Goal: Find contact information: Find contact information

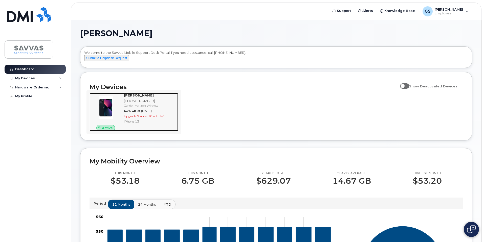
click at [140, 103] on div "[PHONE_NUMBER]" at bounding box center [150, 101] width 52 height 5
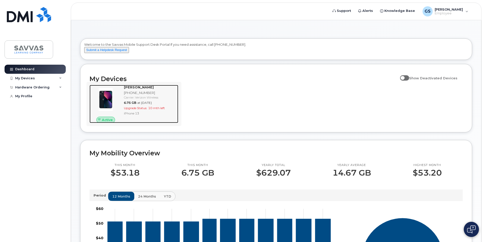
click at [152, 105] on span "at [DATE]" at bounding box center [144, 103] width 14 height 4
